Goal: Information Seeking & Learning: Find specific fact

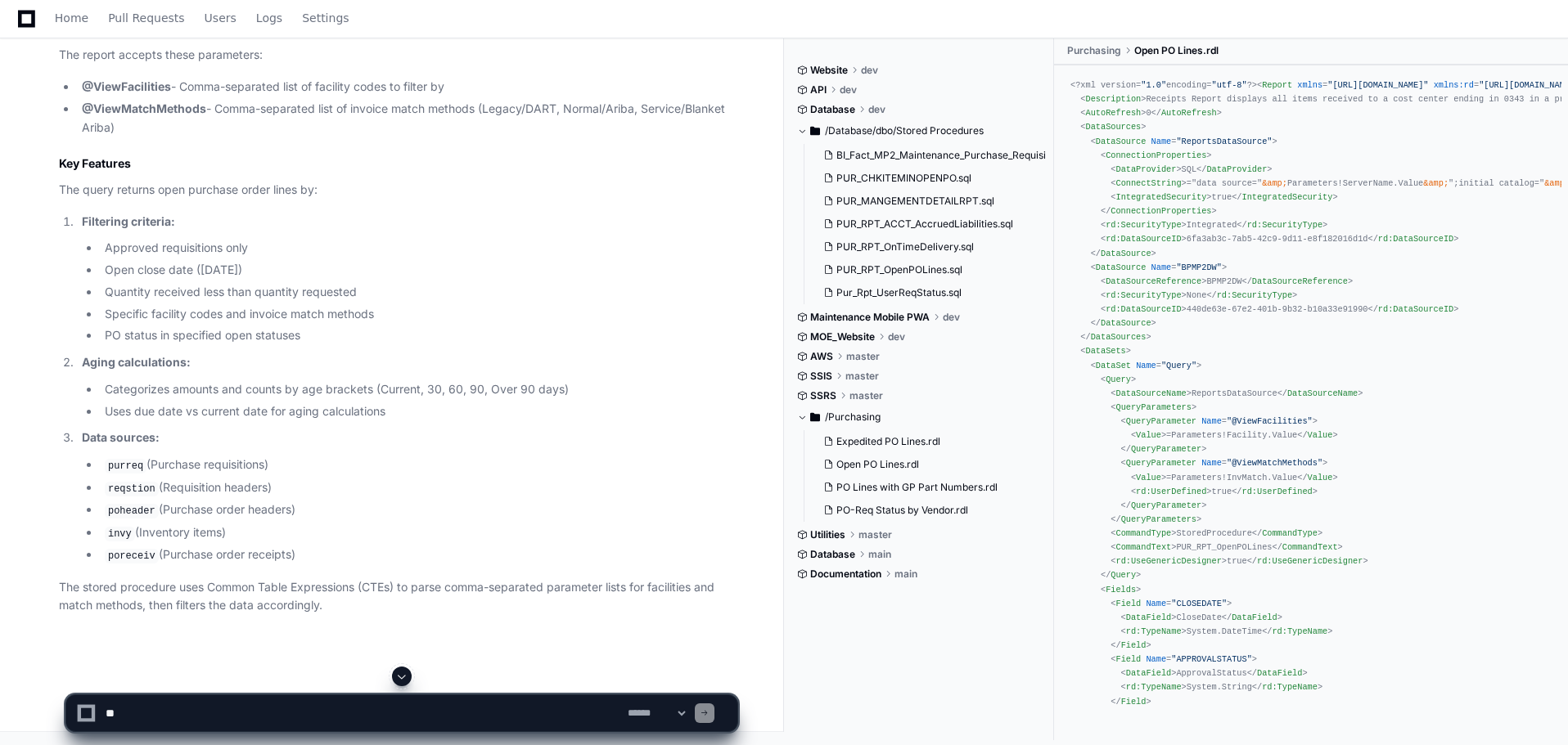
scroll to position [3092, 0]
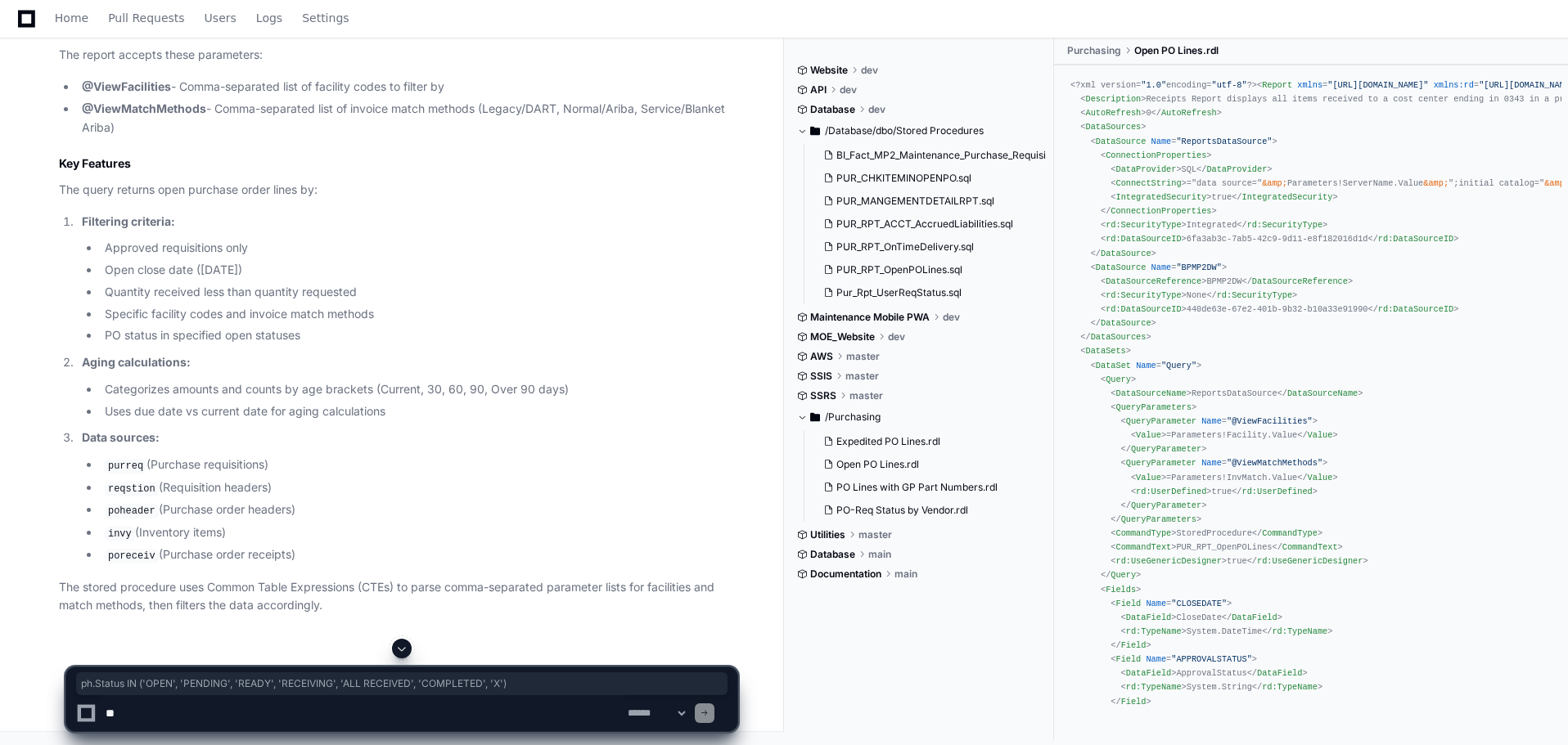
drag, startPoint x: 142, startPoint y: 557, endPoint x: 549, endPoint y: 552, distance: 407.0
copy div "ph.Status IN ( 'OPEN' , 'PENDING' , 'READY' , 'RECEIVING' , 'ALL RECEIVED' , 'C…"
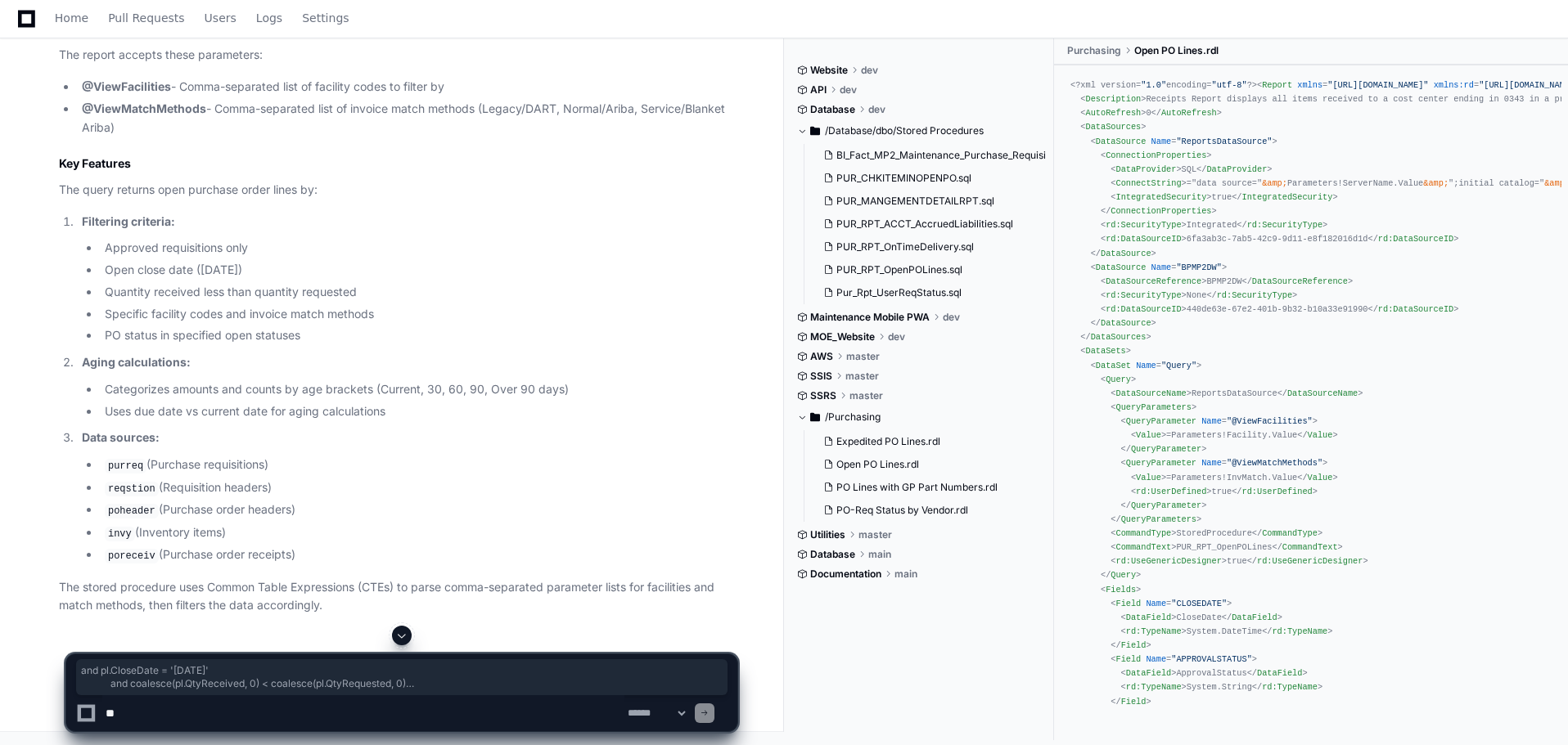
drag, startPoint x: 549, startPoint y: 554, endPoint x: 39, endPoint y: 514, distance: 511.6
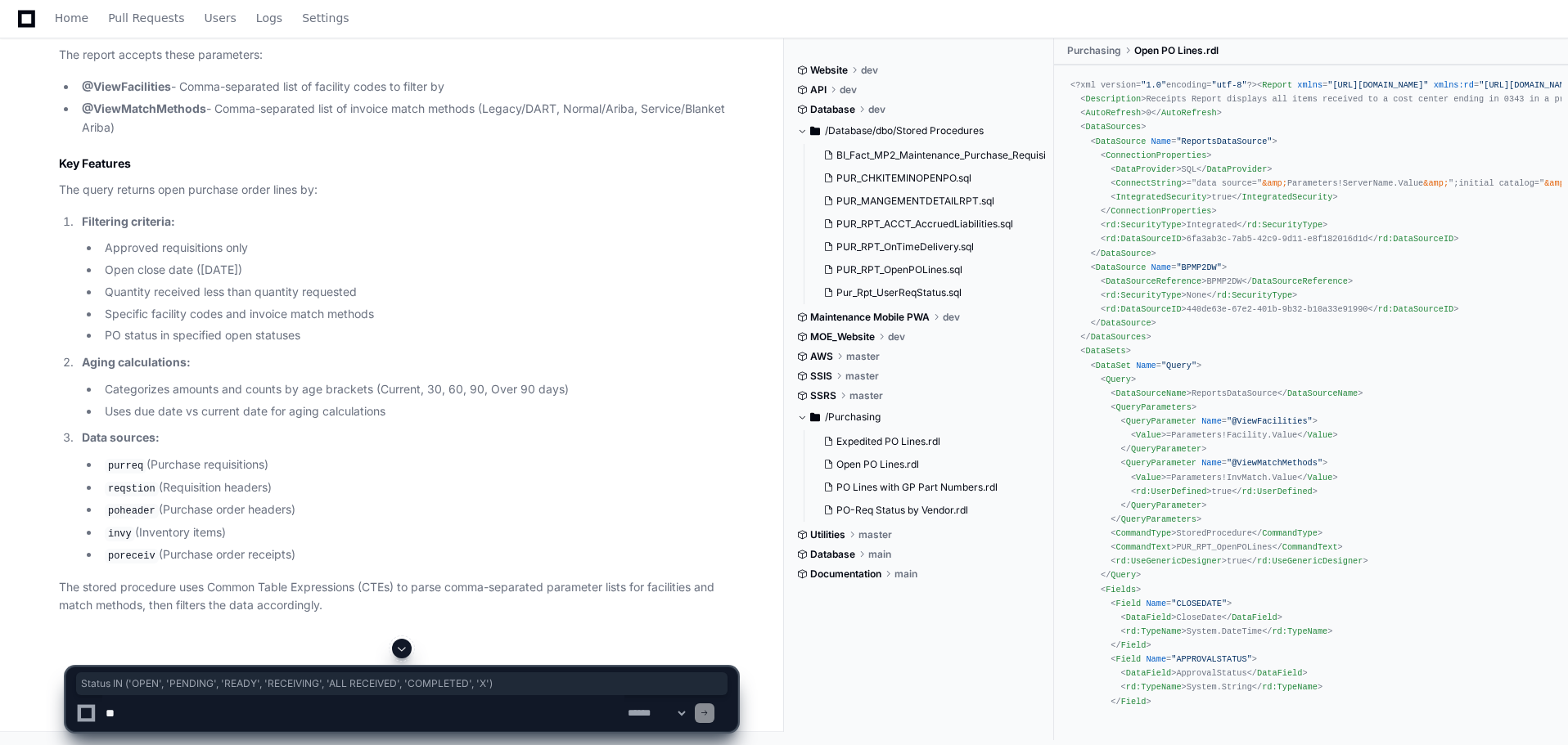
drag, startPoint x: 554, startPoint y: 555, endPoint x: 156, endPoint y: 558, distance: 398.0
copy div "Status IN ( 'OPEN' , 'PENDING' , 'READY' , 'RECEIVING' , 'ALL RECEIVED' , 'COMP…"
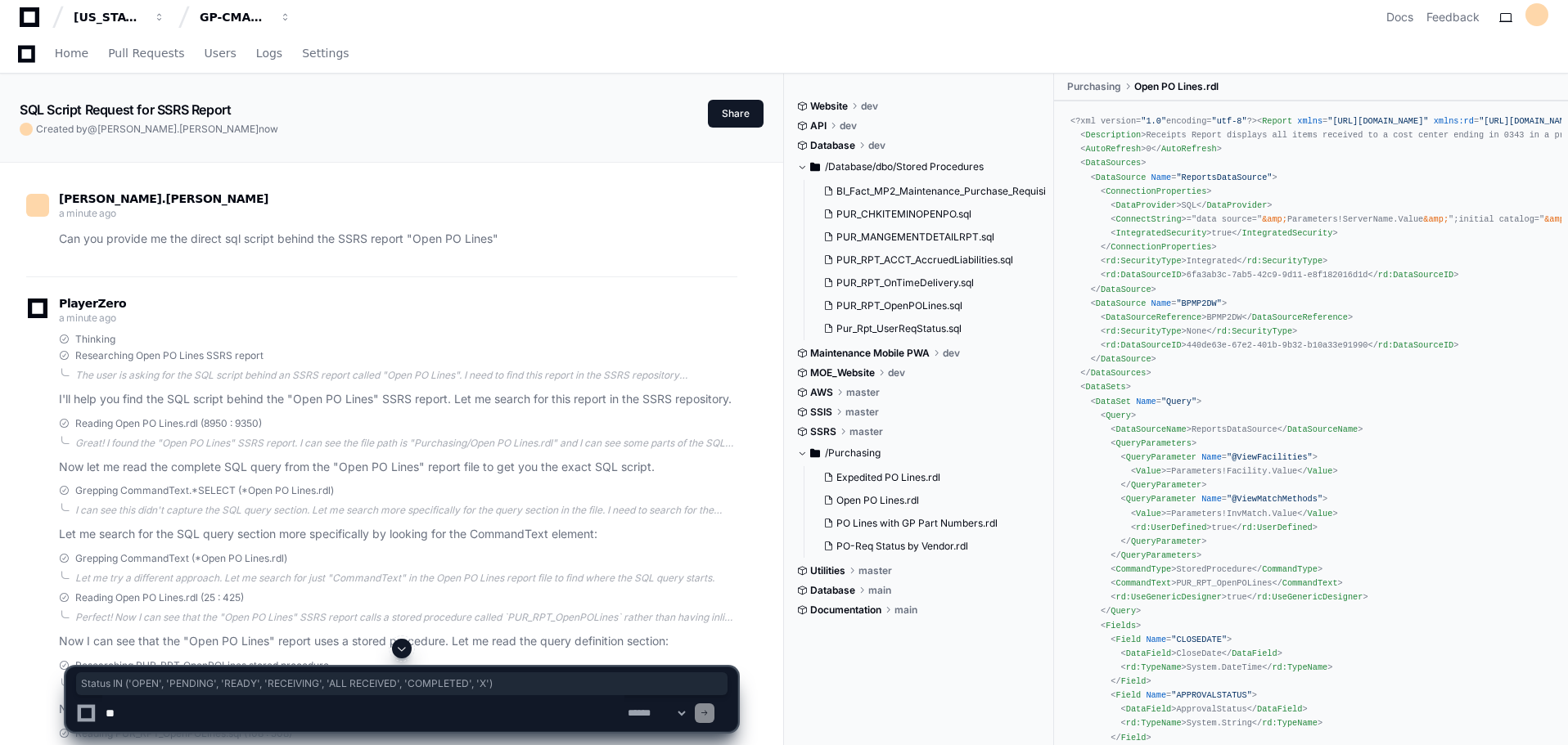
scroll to position [0, 0]
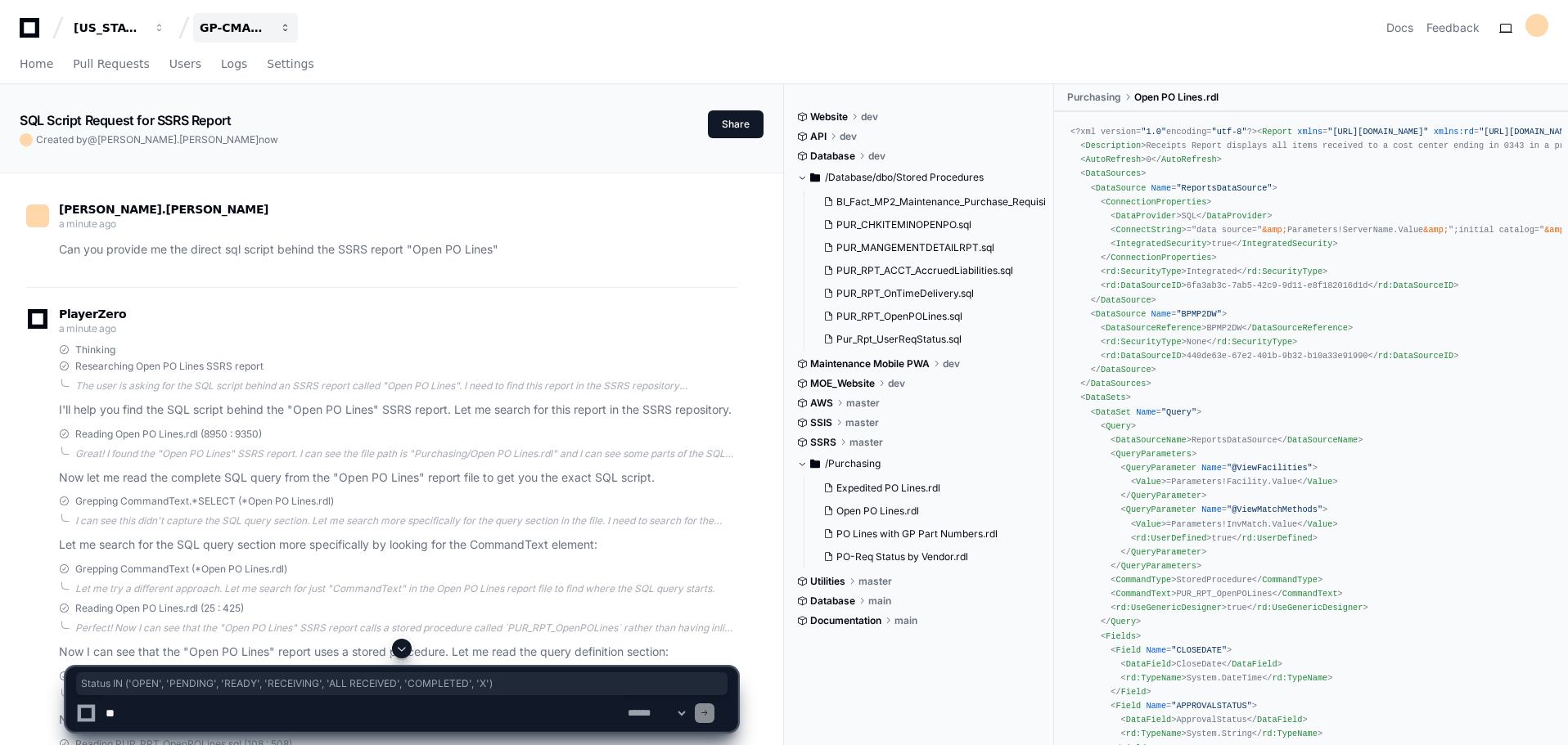
drag, startPoint x: 237, startPoint y: 25, endPoint x: 229, endPoint y: 20, distance: 9.4
click at [237, 25] on div "GP-CMAG-MP2" at bounding box center [234, 28] width 71 height 16
click at [287, 25] on span "button" at bounding box center [285, 27] width 11 height 11
click at [286, 31] on span "button" at bounding box center [285, 27] width 11 height 11
click at [280, 30] on span "button" at bounding box center [285, 27] width 11 height 11
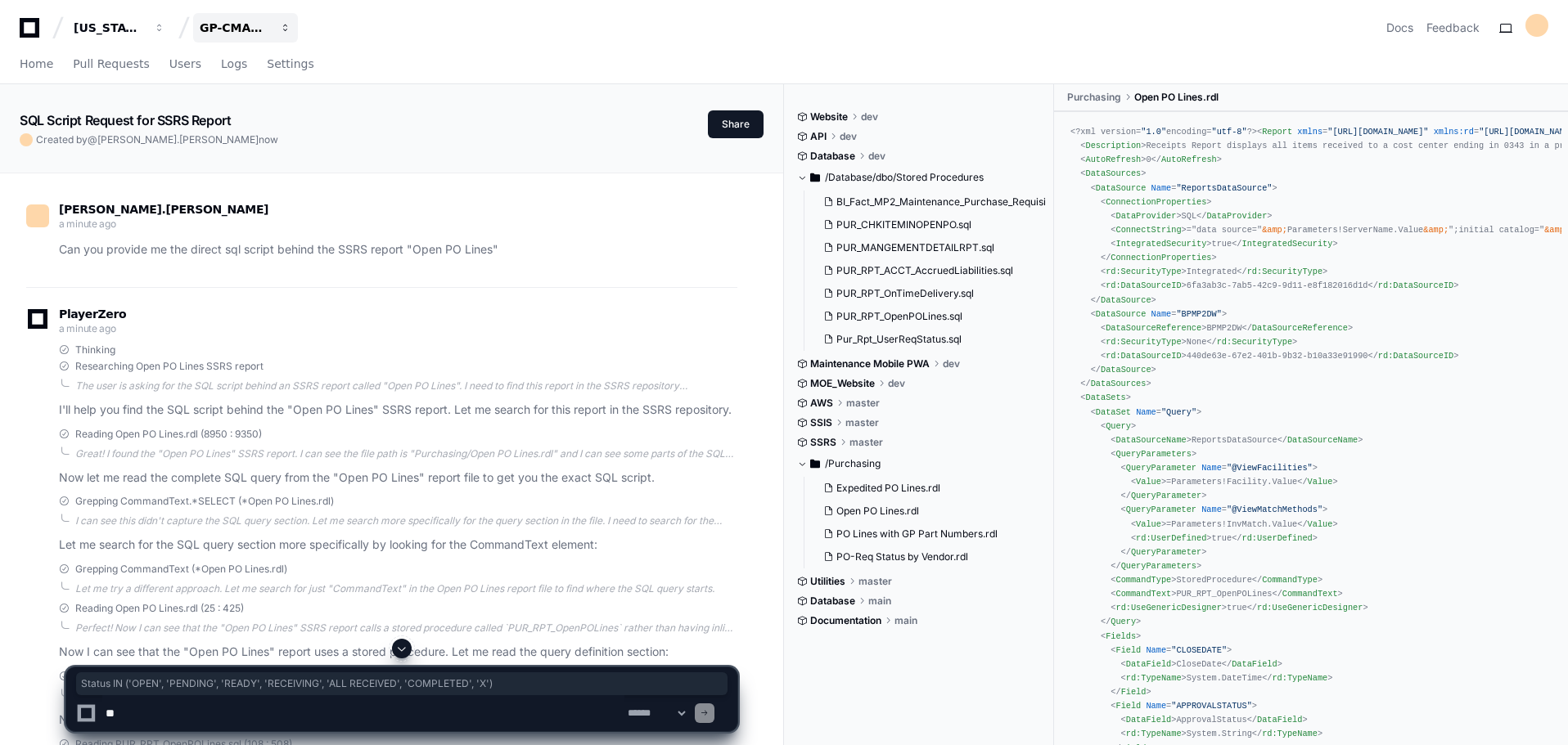
click at [229, 20] on div "GP-CMAG-MP2" at bounding box center [234, 28] width 71 height 16
click at [257, 123] on span "GP-CMAG-AS8" at bounding box center [271, 120] width 93 height 20
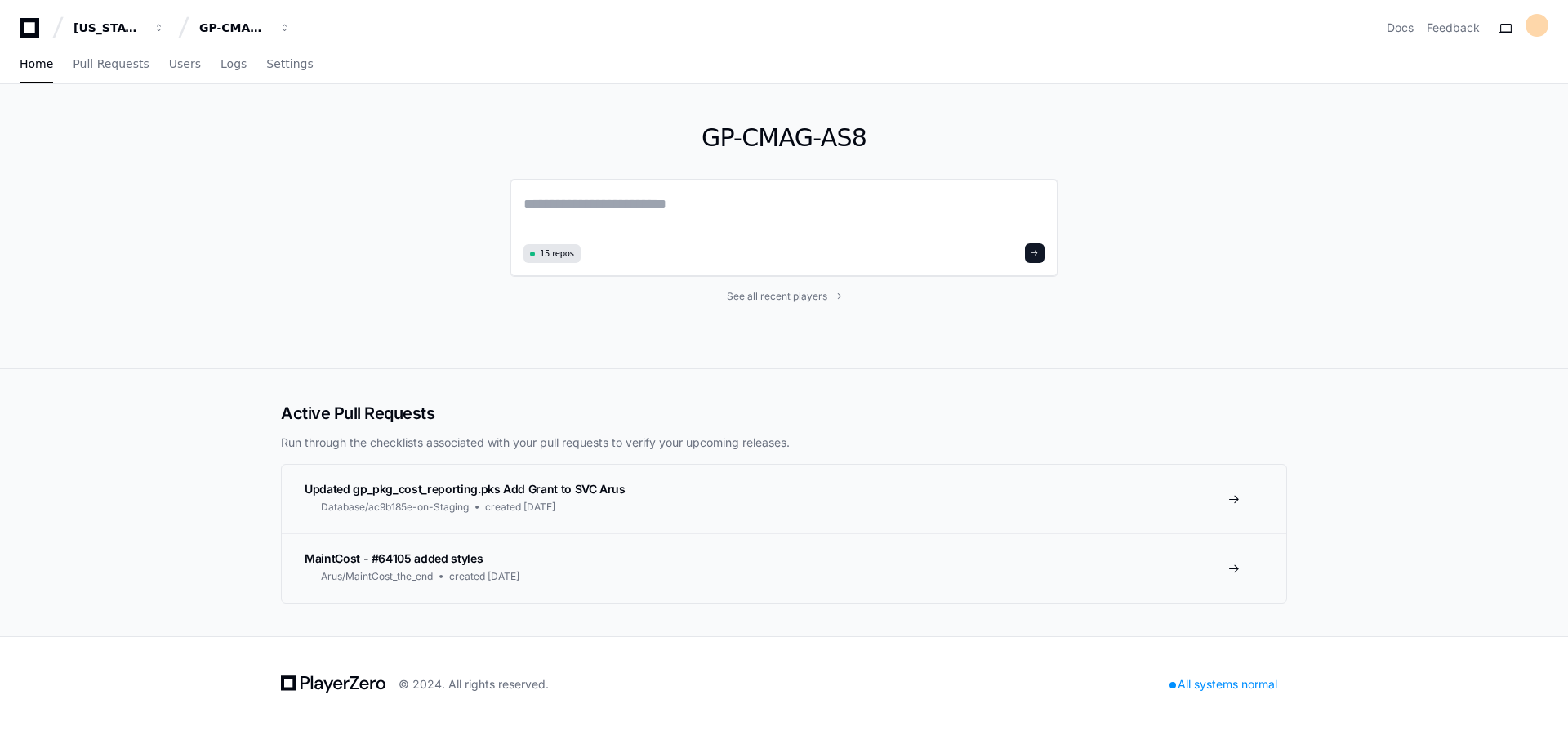
click at [691, 200] on textarea at bounding box center [784, 216] width 521 height 46
type textarea "*"
paste textarea "**********"
type textarea "**********"
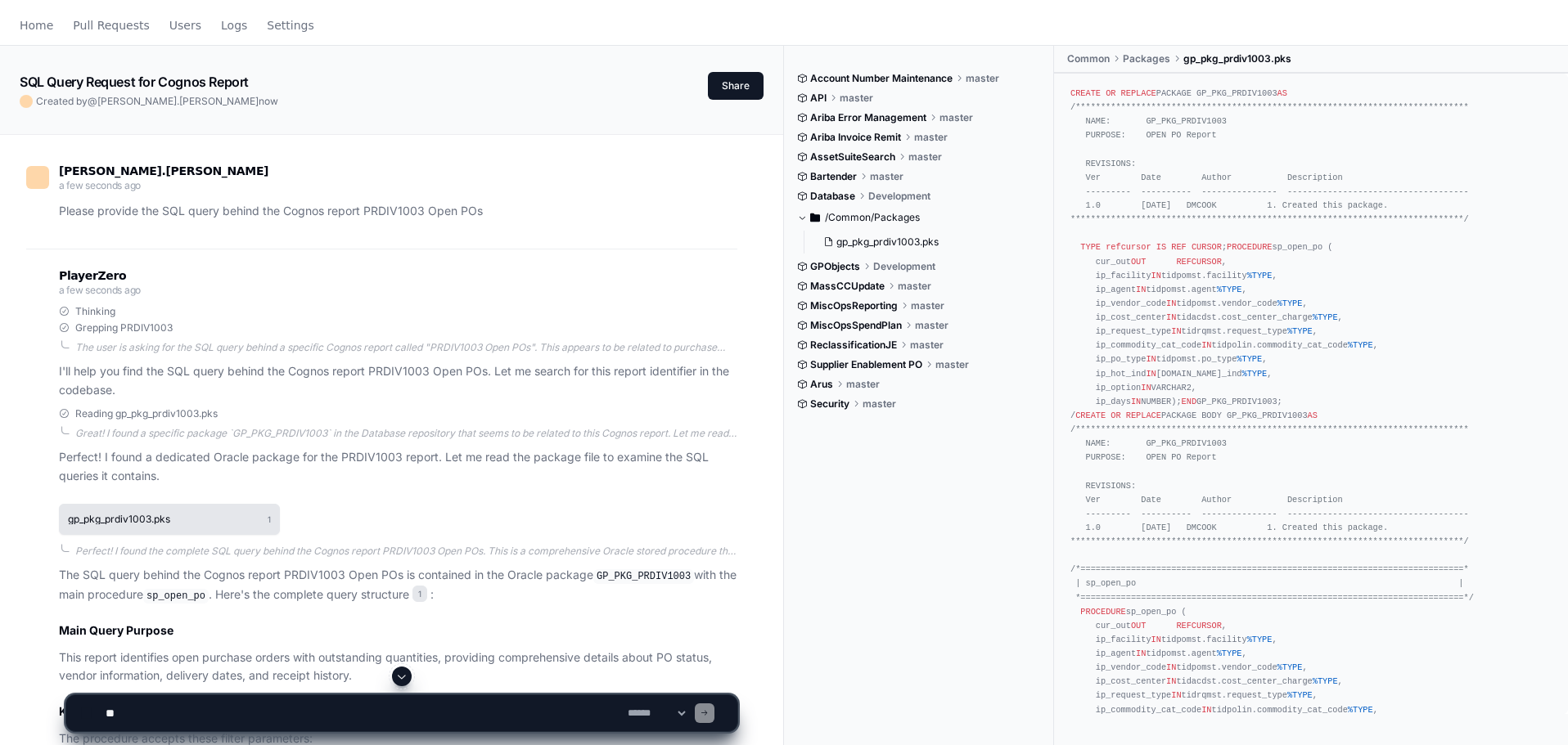
scroll to position [38, 0]
click at [257, 523] on button "gp_pkg_prdiv1003.pks 1" at bounding box center [169, 520] width 220 height 31
click at [185, 520] on button "gp_pkg_prdiv1003.pks 1" at bounding box center [169, 520] width 220 height 31
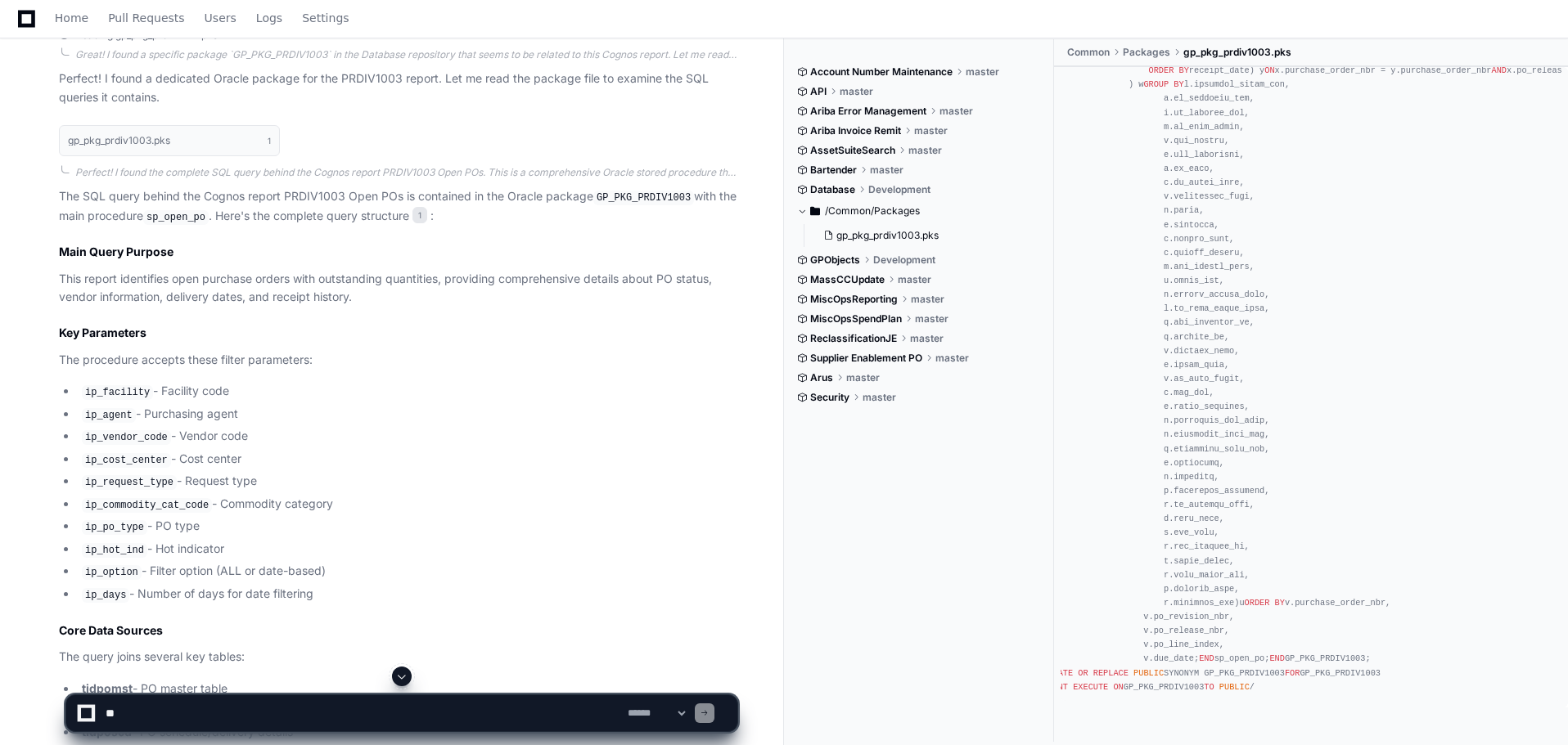
scroll to position [3295, 0]
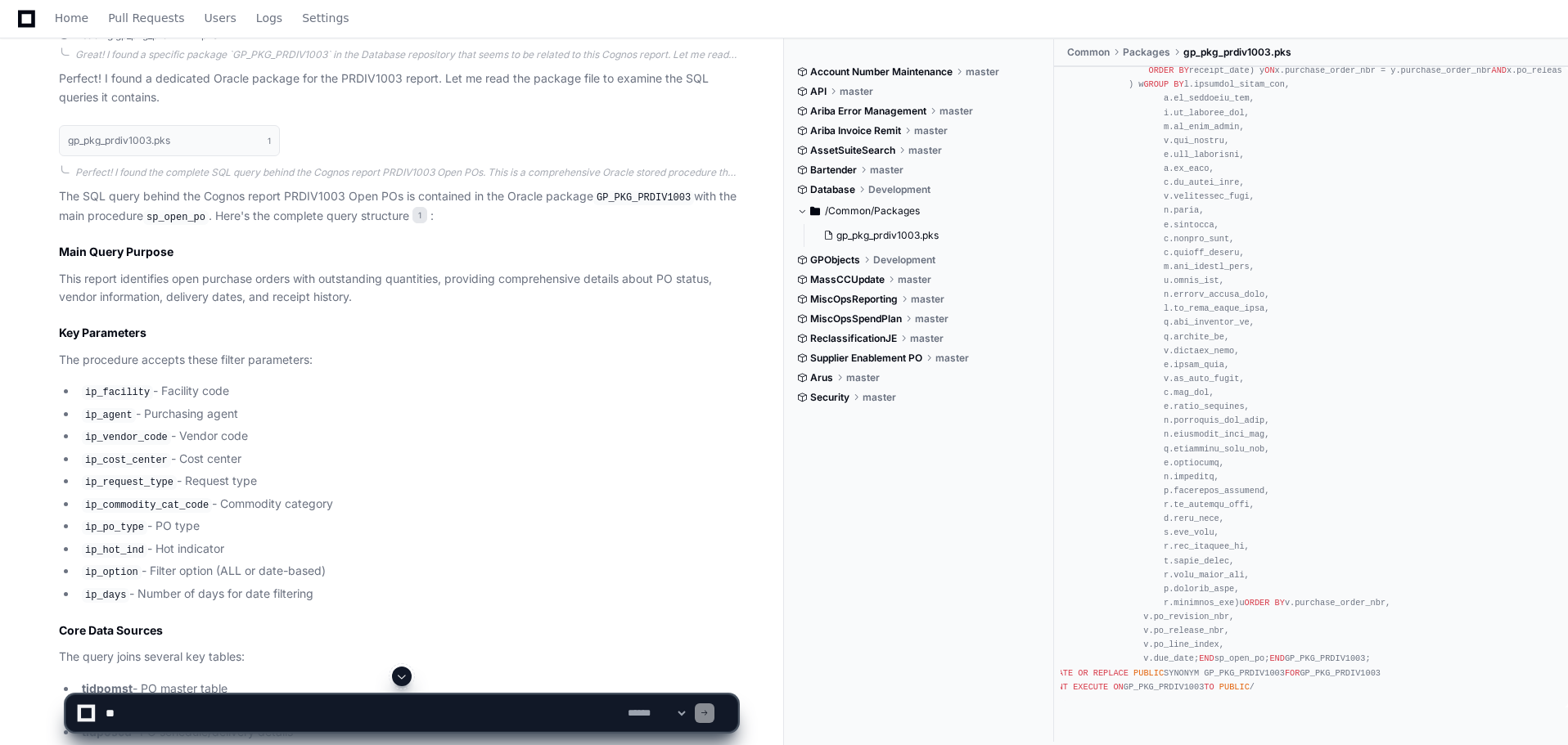
drag, startPoint x: 1263, startPoint y: 468, endPoint x: 925, endPoint y: 526, distance: 342.9
click at [925, 526] on div "Account Number Maintenance master API master [PERSON_NAME] Management master [P…" at bounding box center [926, 390] width 257 height 703
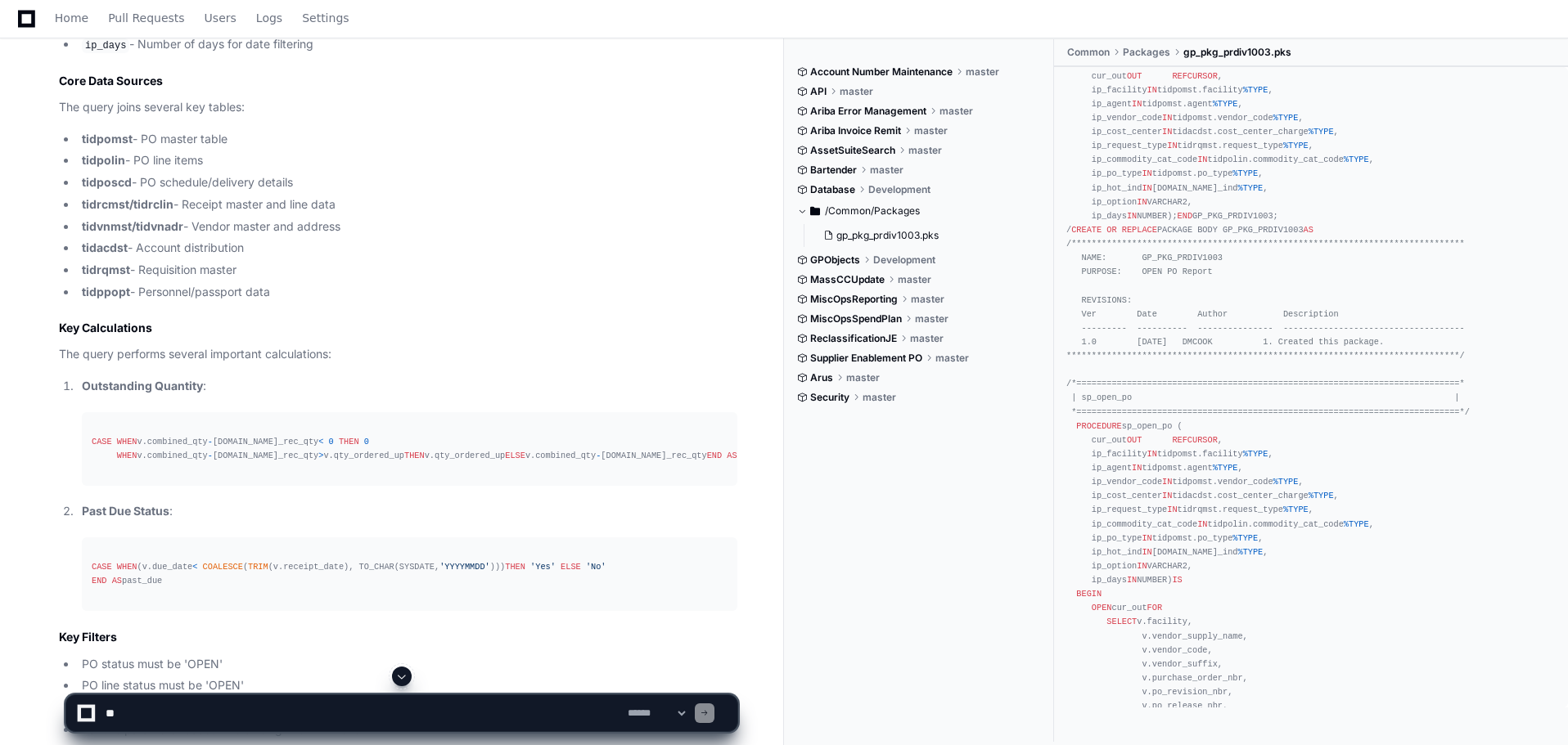
scroll to position [0, 0]
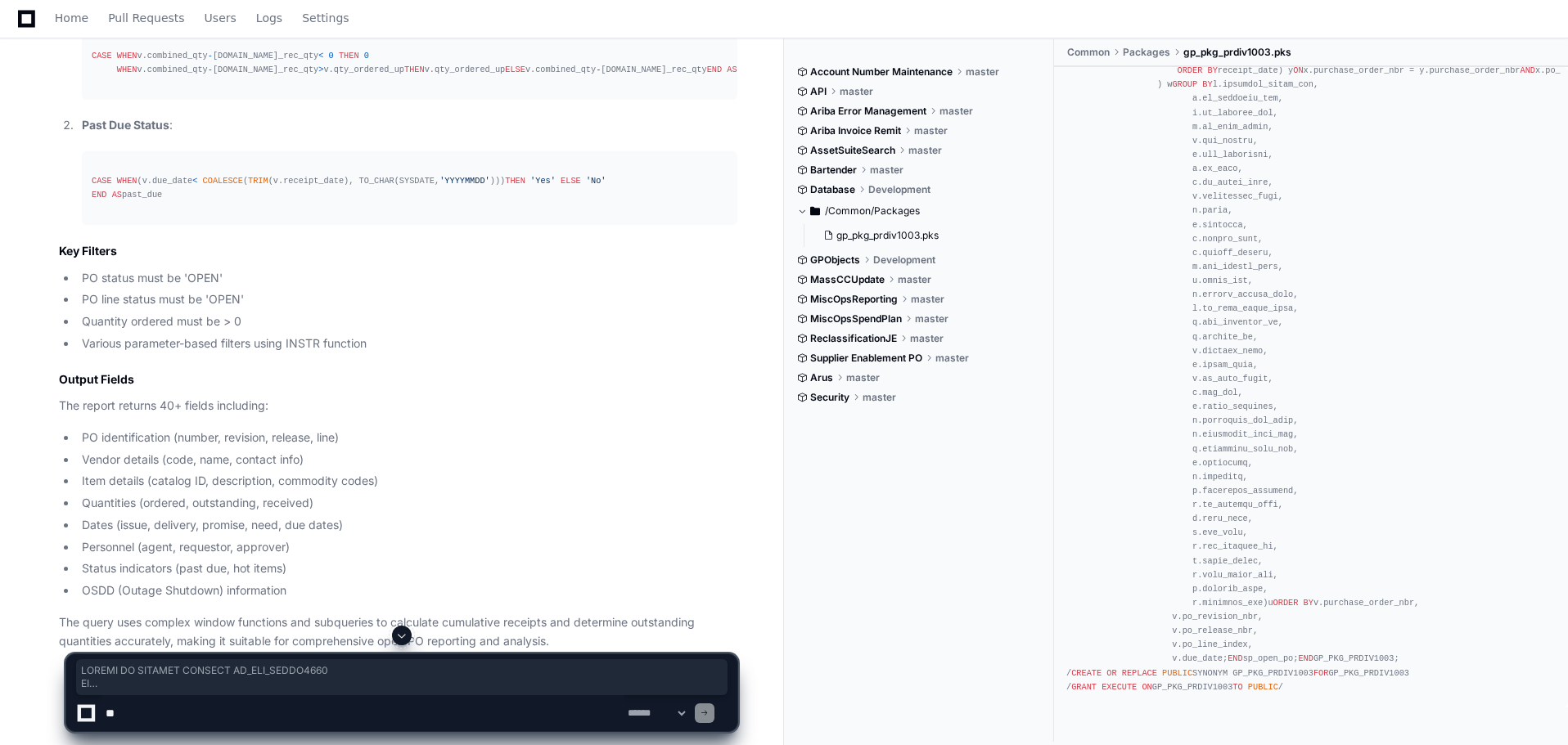
scroll to position [1423, 0]
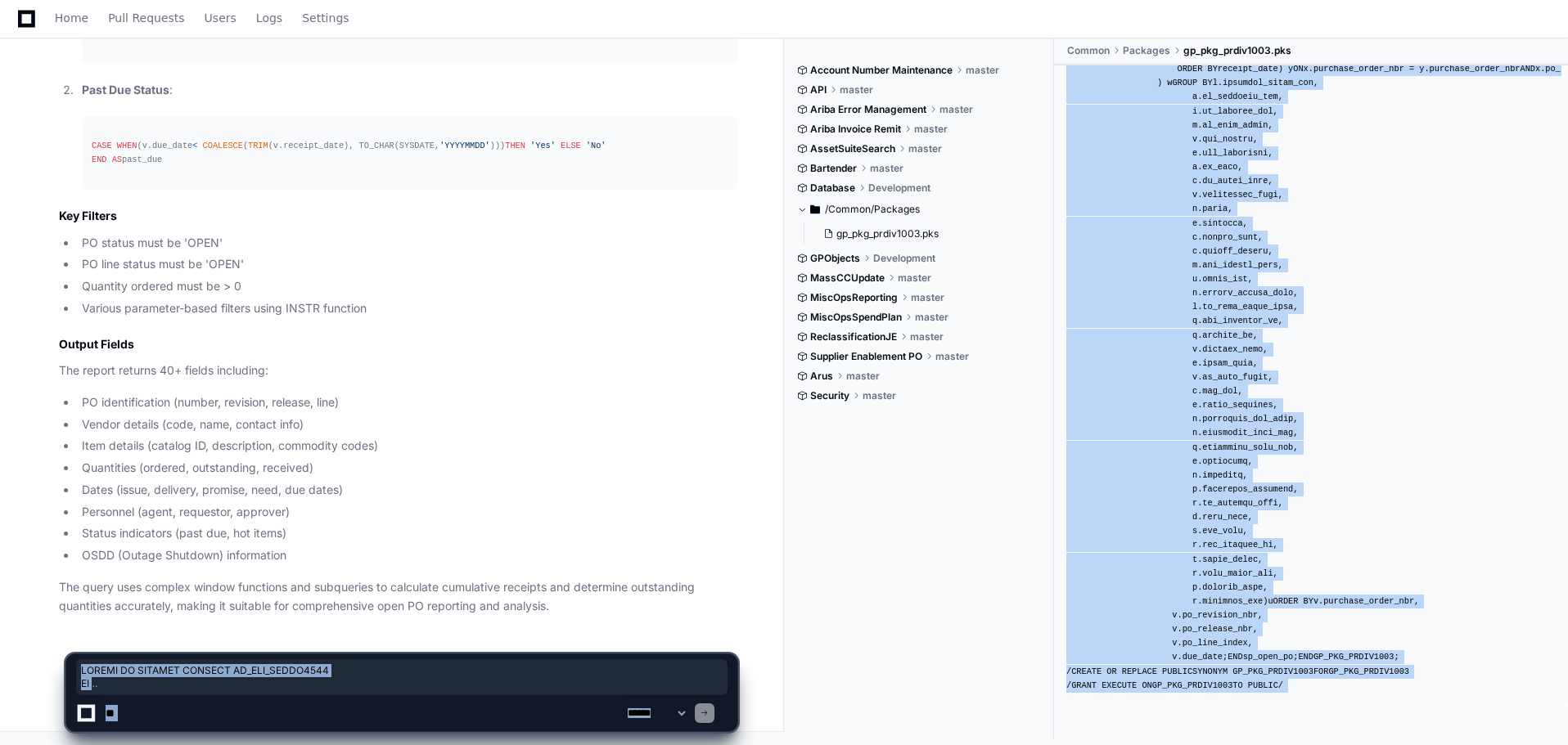
drag, startPoint x: 1066, startPoint y: 84, endPoint x: 1354, endPoint y: 646, distance: 631.5
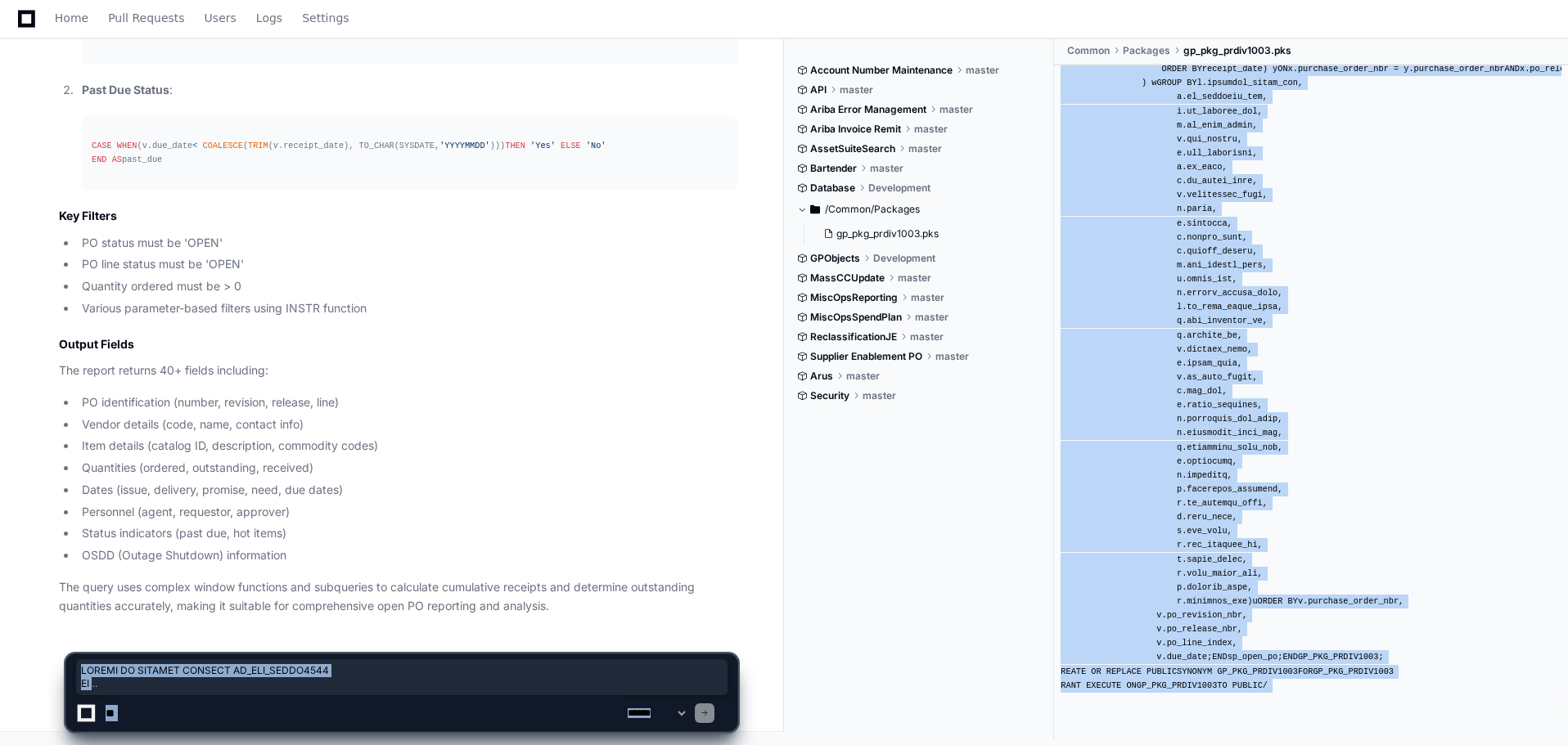
scroll to position [4330, 0]
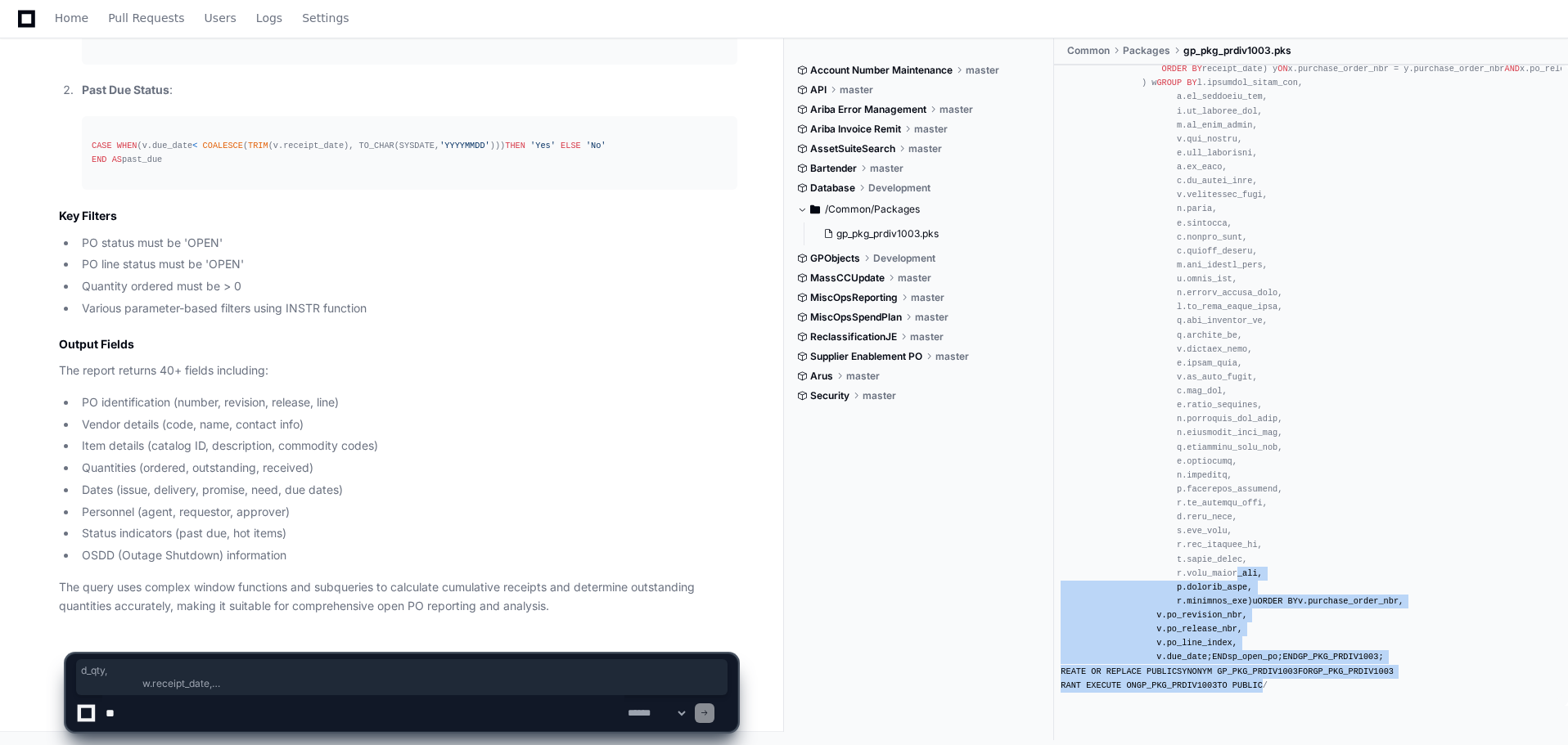
drag, startPoint x: 1256, startPoint y: 641, endPoint x: 1217, endPoint y: 437, distance: 207.7
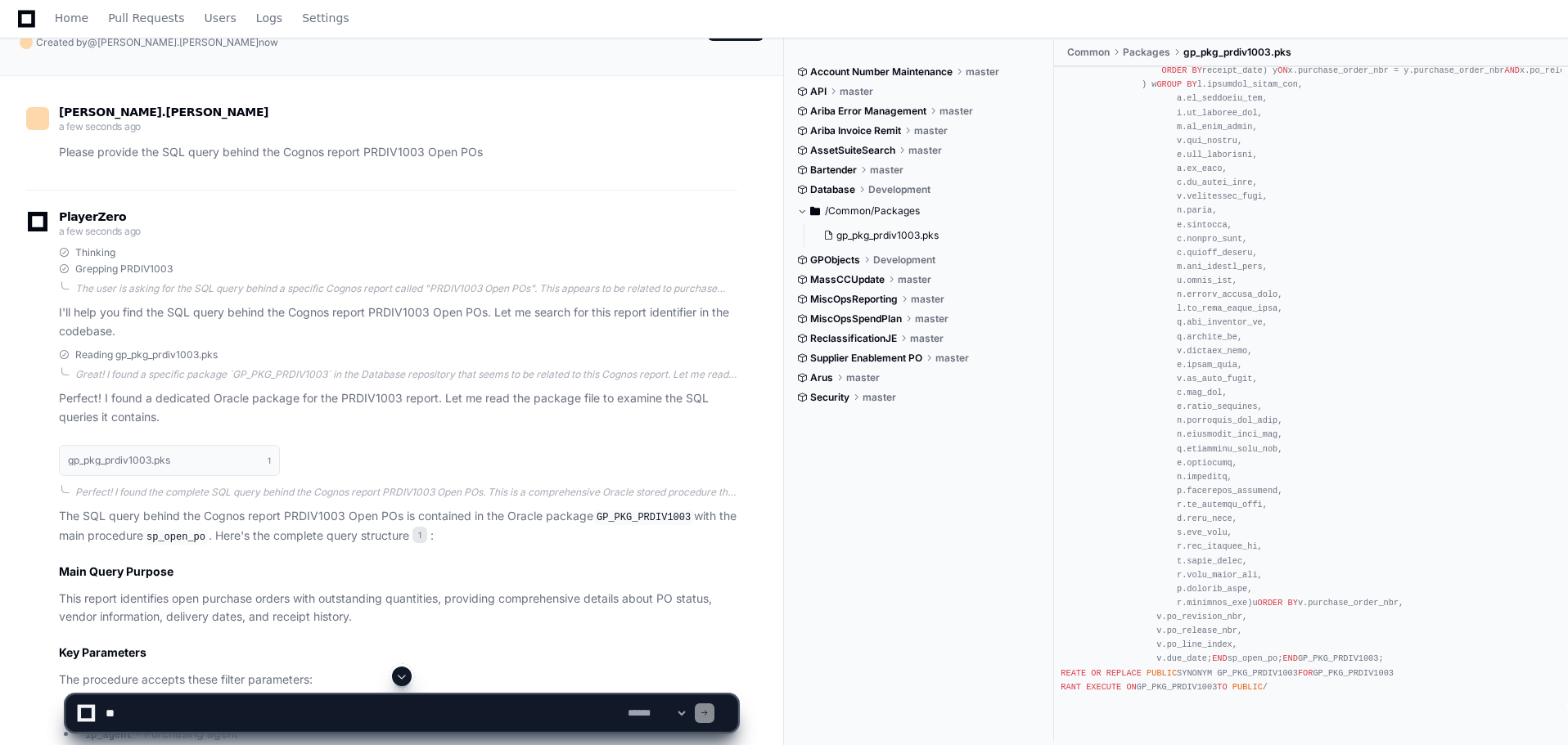
scroll to position [85, 0]
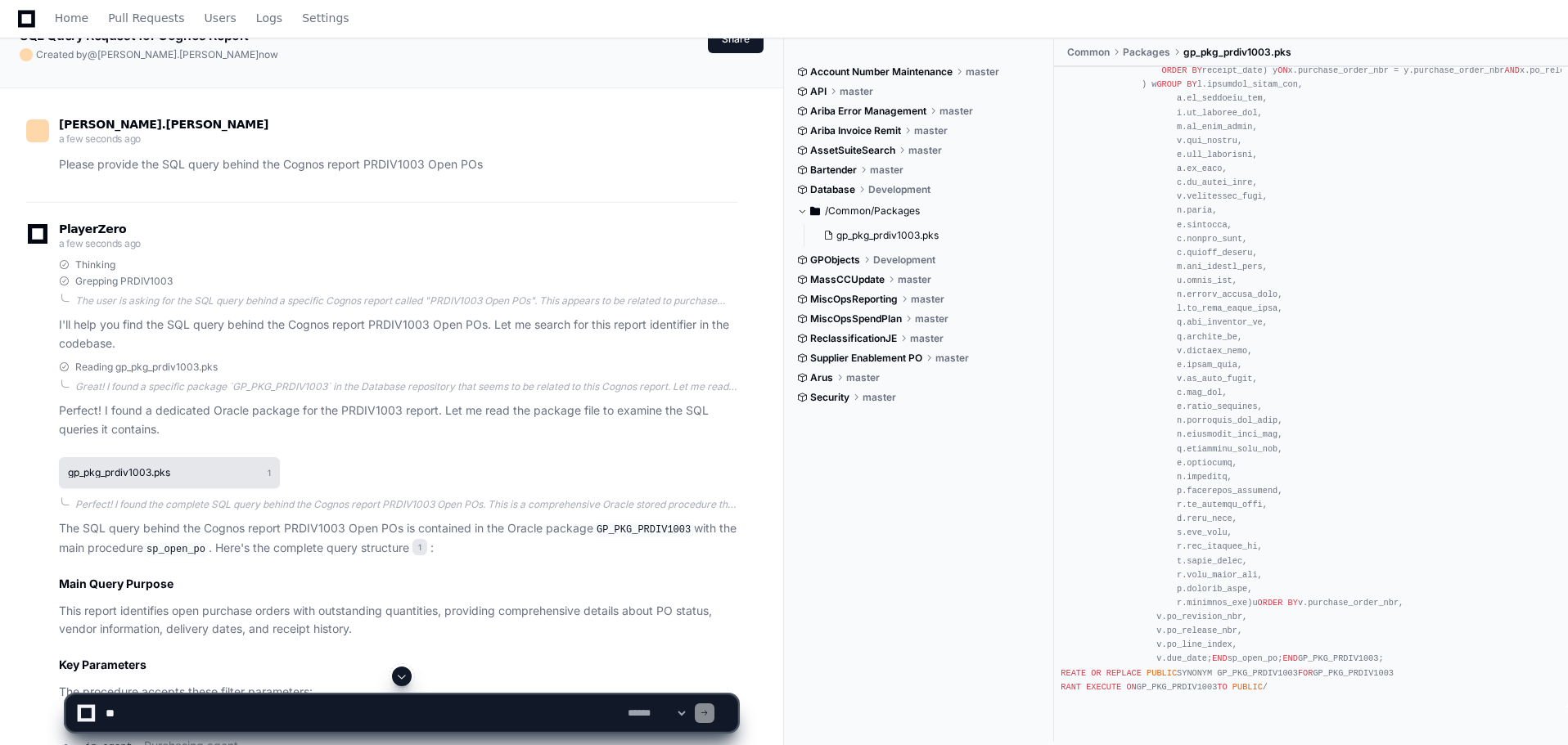
click at [242, 471] on button "gp_pkg_prdiv1003.pks 1" at bounding box center [169, 473] width 220 height 31
click at [109, 471] on h1 "gp_pkg_prdiv1003.pks" at bounding box center [119, 473] width 103 height 10
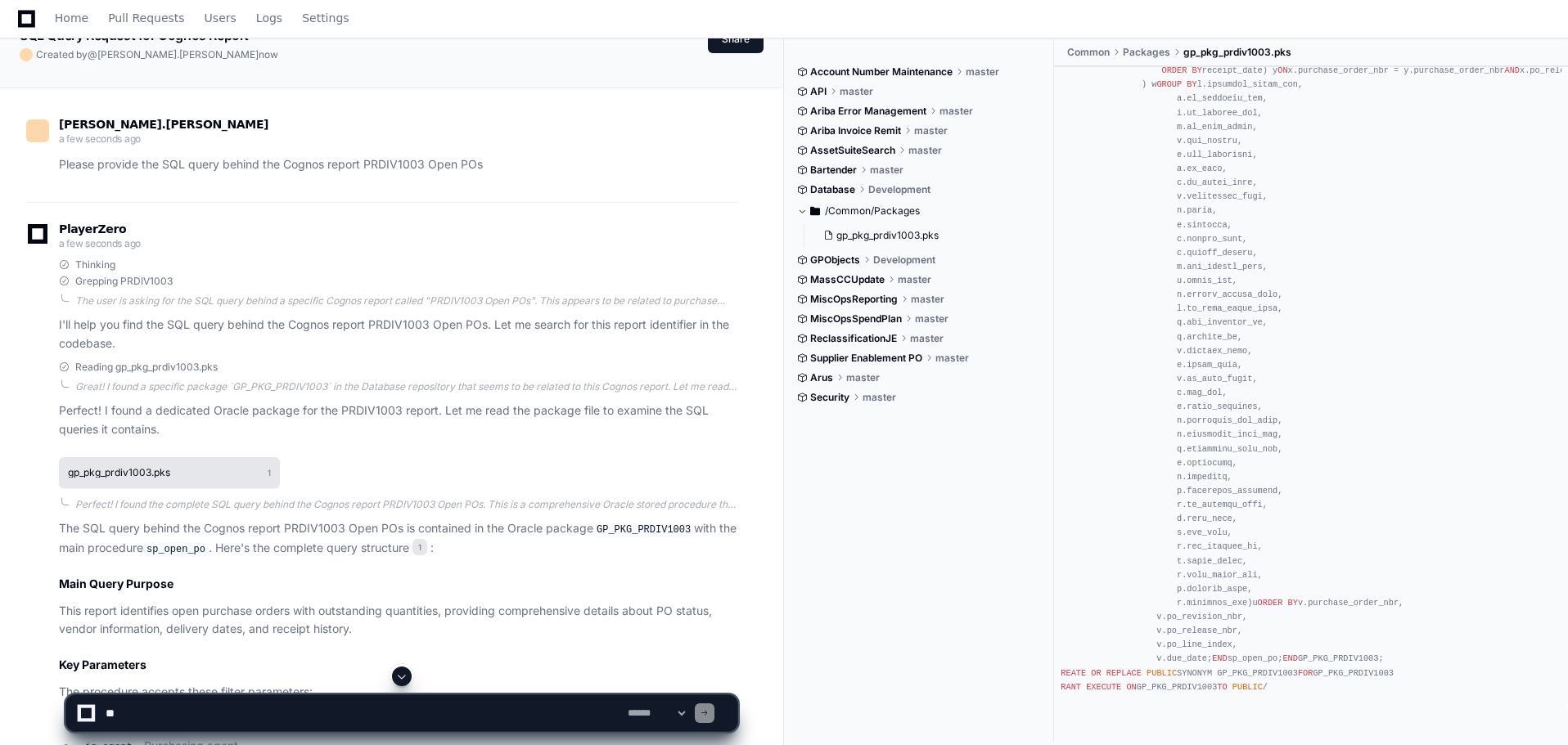
click at [109, 471] on h1 "gp_pkg_prdiv1003.pks" at bounding box center [119, 473] width 103 height 10
click at [902, 234] on span "gp_pkg_prdiv1003.pks" at bounding box center [887, 235] width 103 height 13
drag, startPoint x: 902, startPoint y: 234, endPoint x: 1266, endPoint y: 139, distance: 376.2
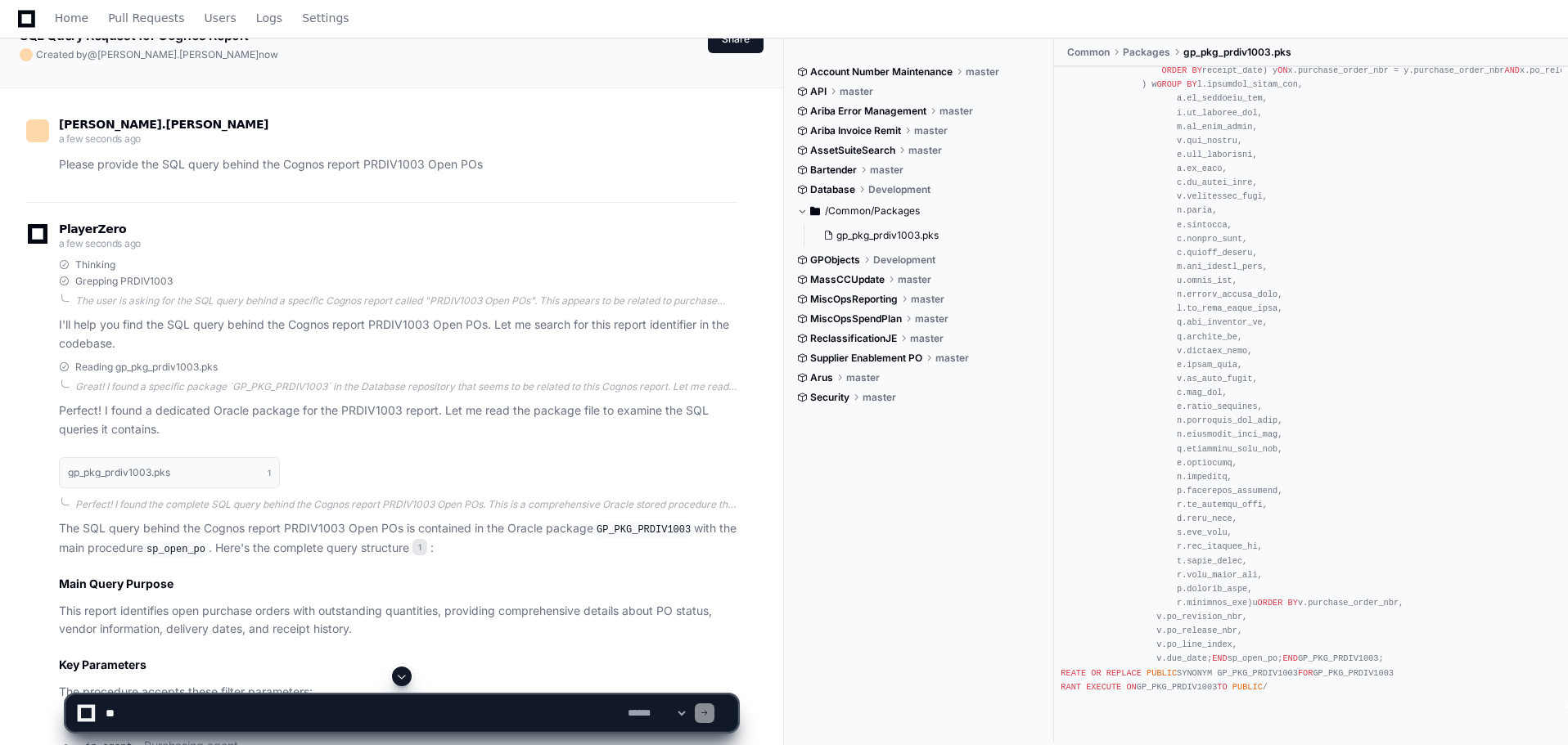
drag, startPoint x: 1266, startPoint y: 139, endPoint x: 1212, endPoint y: 157, distance: 56.9
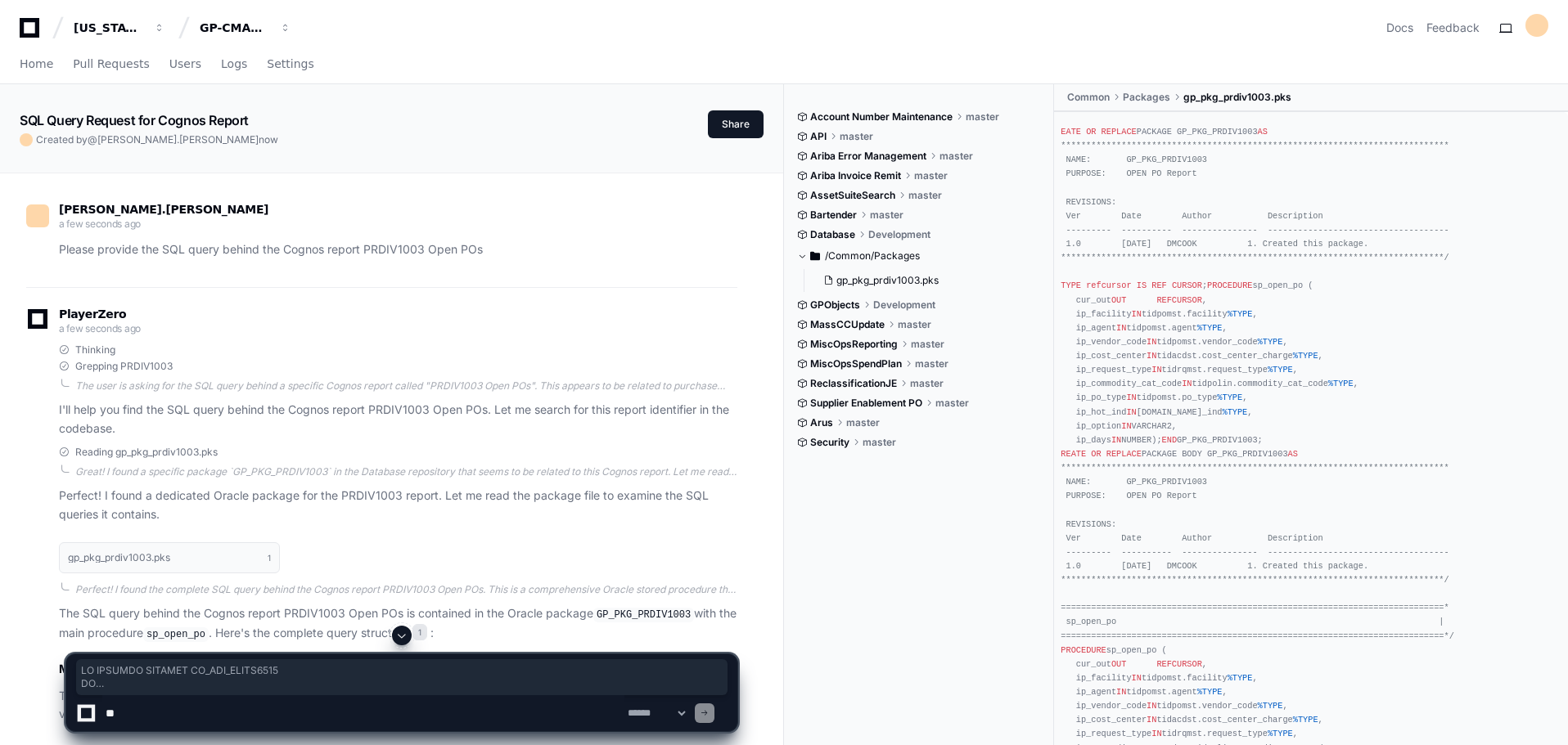
scroll to position [0, 0]
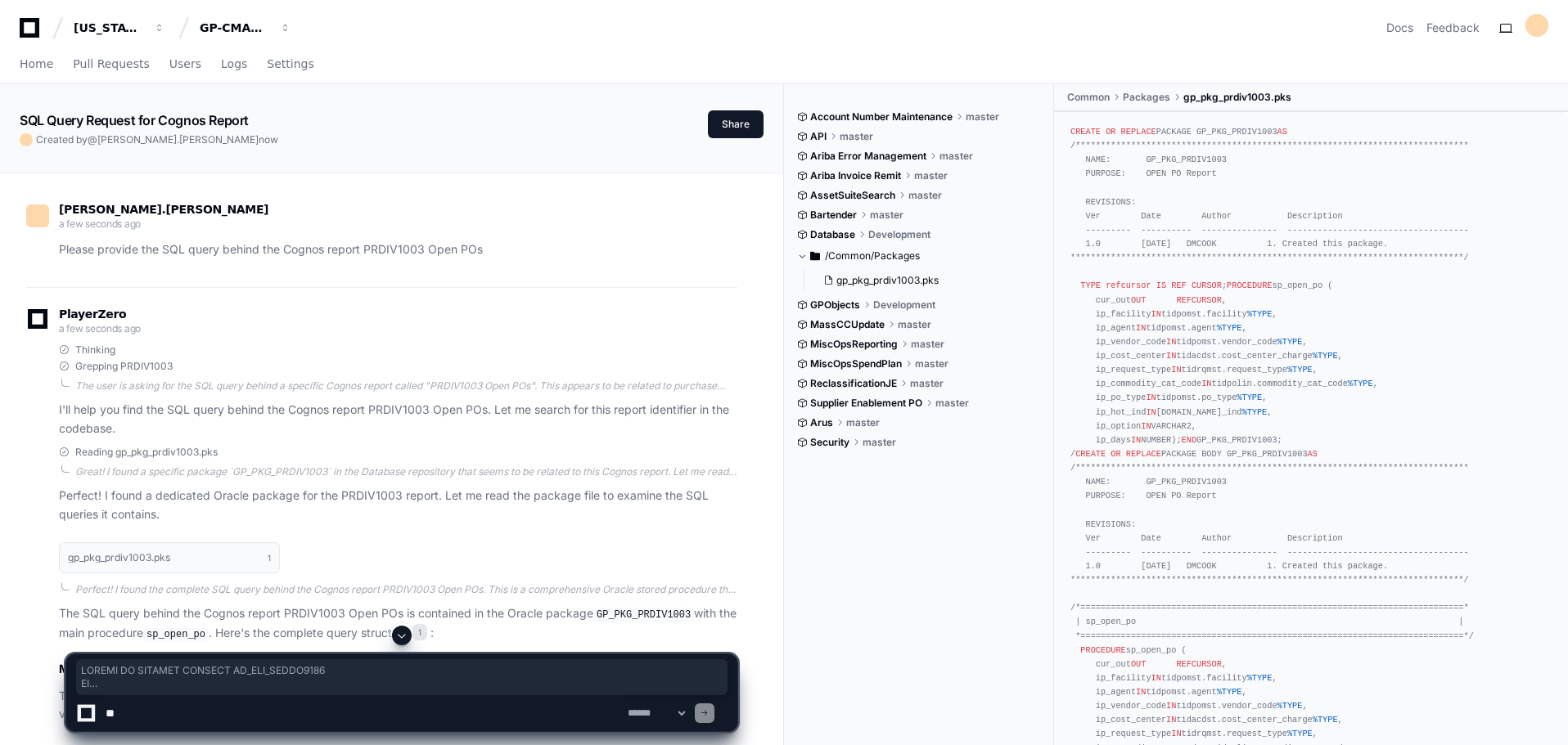
drag, startPoint x: 1238, startPoint y: 512, endPoint x: 1066, endPoint y: 121, distance: 427.2
copy div "**********"
